Goal: Navigation & Orientation: Find specific page/section

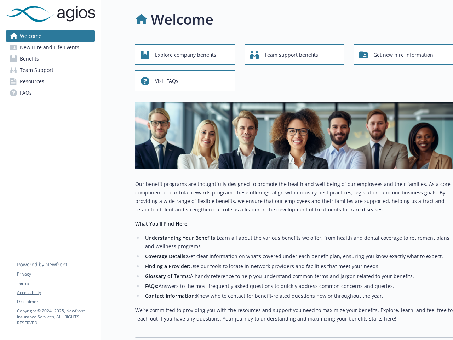
click at [226, 170] on div "Explore company benefits Team support benefits Get new hire information Visit F…" at bounding box center [294, 190] width 318 height 293
click at [56, 292] on link "Accessibility" at bounding box center [56, 292] width 78 height 6
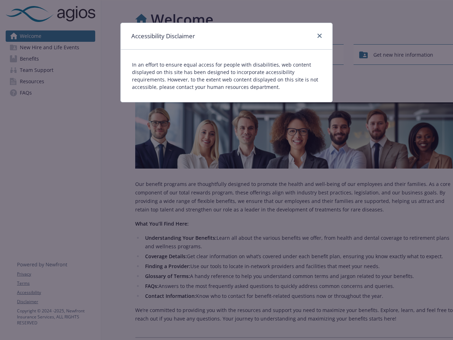
click at [56, 301] on div "Accessibility Disclaimer In an effort to ensure equal access for people with di…" at bounding box center [226, 170] width 453 height 340
click at [185, 54] on div "In an effort to ensure equal access for people with disabilities, web content d…" at bounding box center [227, 76] width 212 height 52
click at [294, 54] on div "In an effort to ensure equal access for people with disabilities, web content d…" at bounding box center [227, 76] width 212 height 52
click at [403, 54] on div "Accessibility Disclaimer In an effort to ensure equal access for people with di…" at bounding box center [226, 170] width 453 height 340
click at [185, 81] on p "In an effort to ensure equal access for people with disabilities, web content d…" at bounding box center [226, 76] width 189 height 30
